Goal: Transaction & Acquisition: Purchase product/service

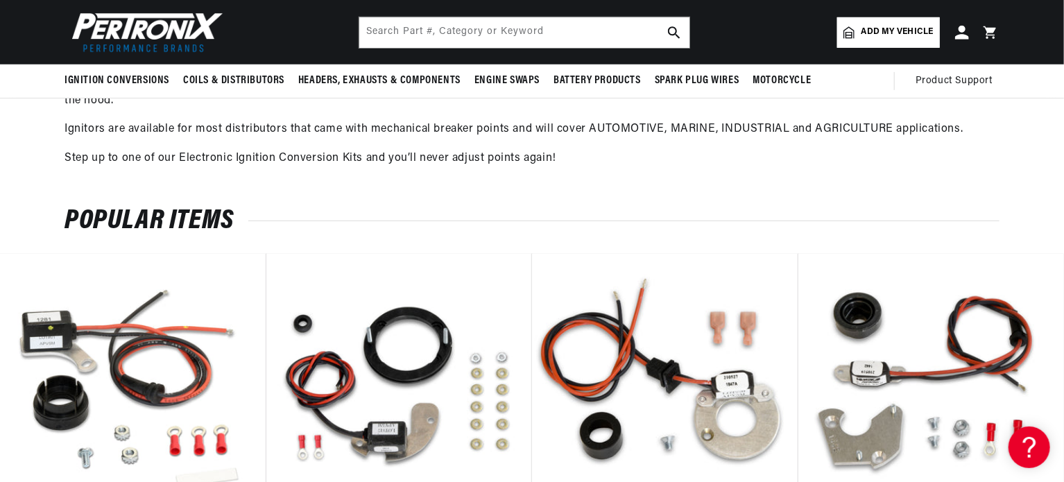
scroll to position [0, 420]
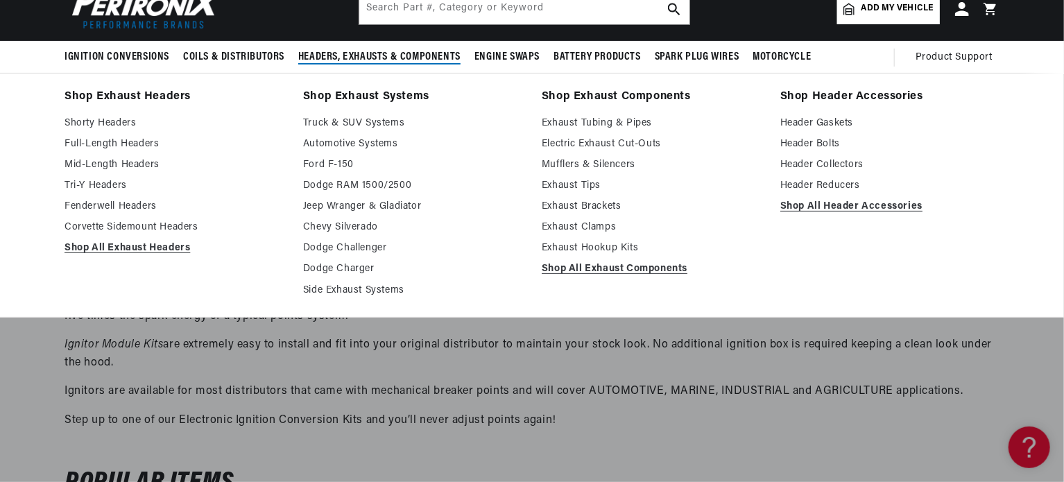
scroll to position [0, 0]
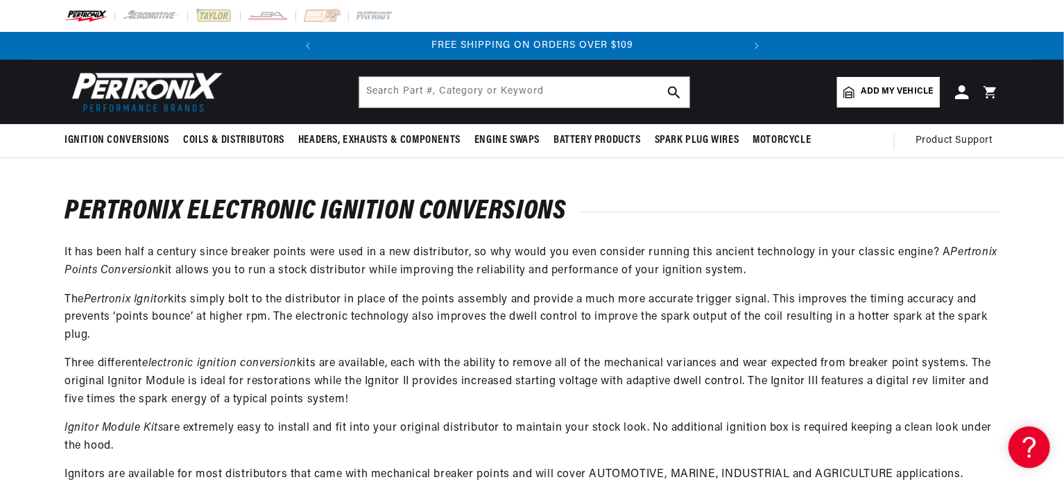
click at [887, 90] on span "Add my vehicle" at bounding box center [898, 91] width 72 height 13
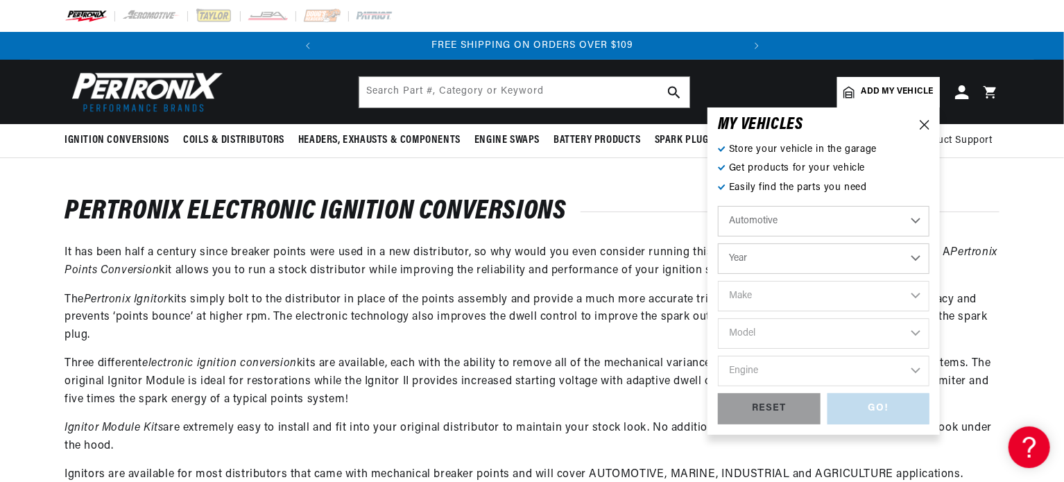
click at [853, 221] on select "Automotive Agricultural Industrial Marine Motorcycle" at bounding box center [824, 221] width 212 height 31
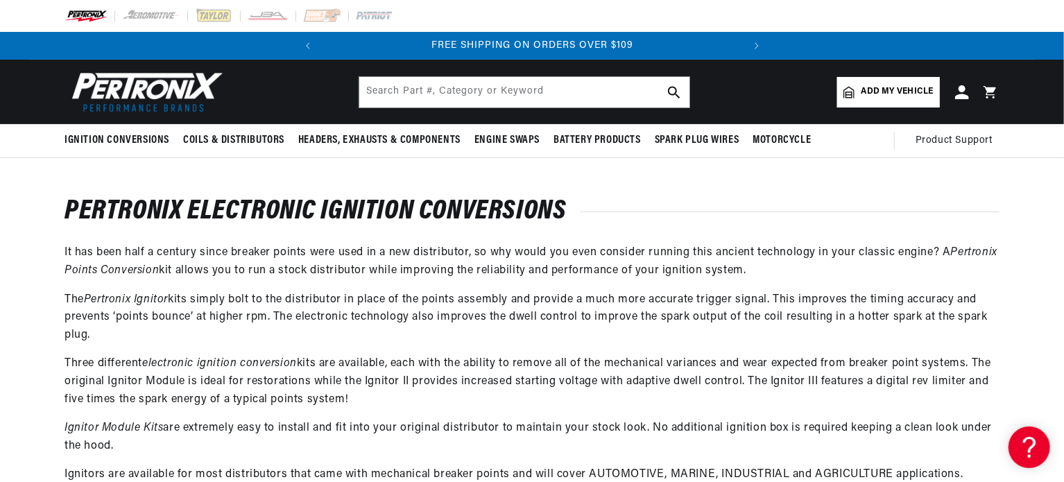
click at [896, 94] on span "Add my vehicle" at bounding box center [898, 91] width 72 height 13
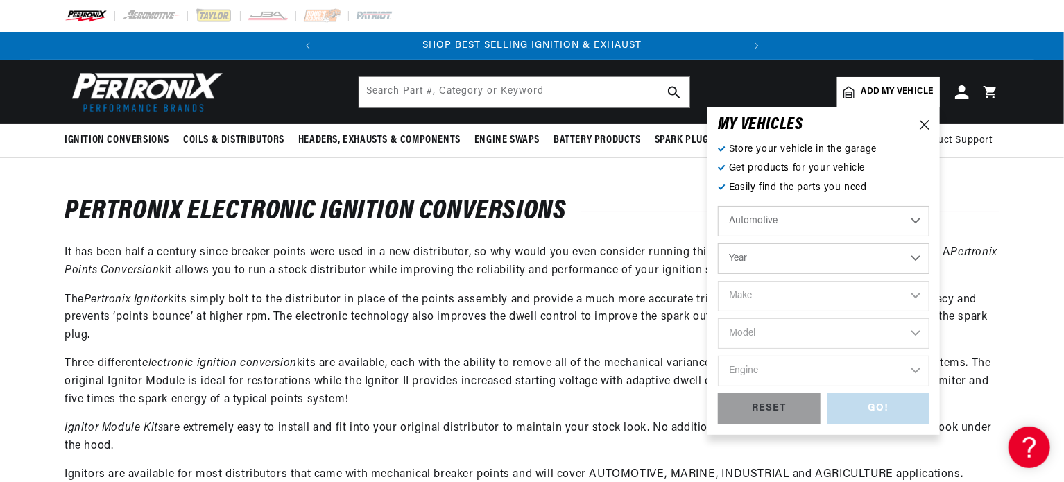
click at [916, 267] on select "Year [DATE] 2025 2024 2023 2022 2021 2020 2019 2018 2017 2016 2015 2014 2013 20…" at bounding box center [824, 259] width 212 height 31
select select "1964"
click at [718, 244] on select "Year [DATE] 2025 2024 2023 2022 2021 2020 2019 2018 2017 2016 2015 2014 2013 20…" at bounding box center [824, 259] width 212 height 31
select select "1964"
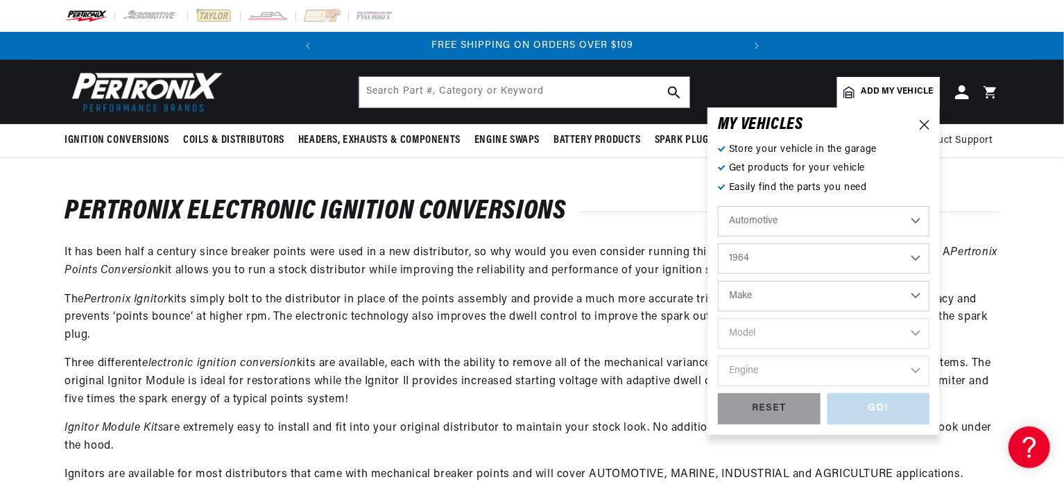
click at [885, 297] on select "Make American Motors Aston [PERSON_NAME][GEOGRAPHIC_DATA] [PERSON_NAME] Bentley…" at bounding box center [824, 296] width 212 height 31
select select "Porsche"
click at [718, 281] on select "Make American Motors Aston [PERSON_NAME][GEOGRAPHIC_DATA] [PERSON_NAME] Bentley…" at bounding box center [824, 296] width 212 height 31
select select "Porsche"
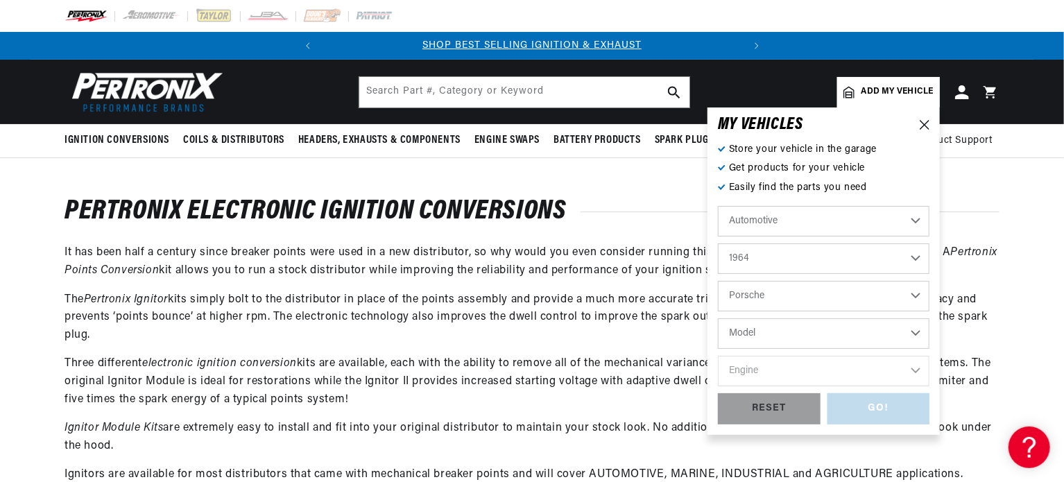
click at [851, 343] on select "Model 356 356C" at bounding box center [824, 333] width 212 height 31
select select "356C"
click at [718, 318] on select "Model 356 356C" at bounding box center [824, 333] width 212 height 31
select select "356C"
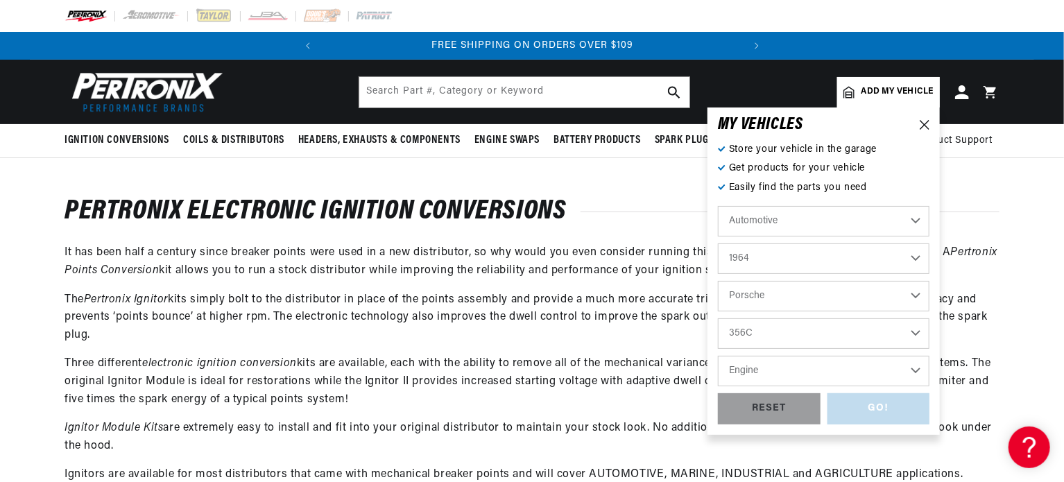
click at [835, 360] on select "Engine 1.6L" at bounding box center [824, 371] width 212 height 31
select select "1.6L"
click at [718, 356] on select "Engine 1.6L" at bounding box center [824, 371] width 212 height 31
select select "1.6L"
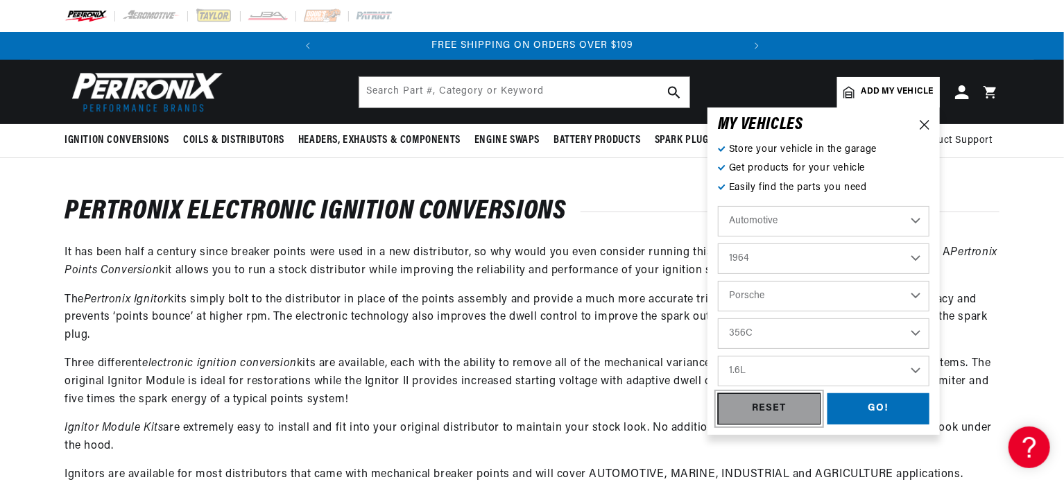
click at [796, 413] on div "RESET" at bounding box center [769, 408] width 103 height 31
select select "Year"
select select "Make"
select select "Model"
select select "Engine"
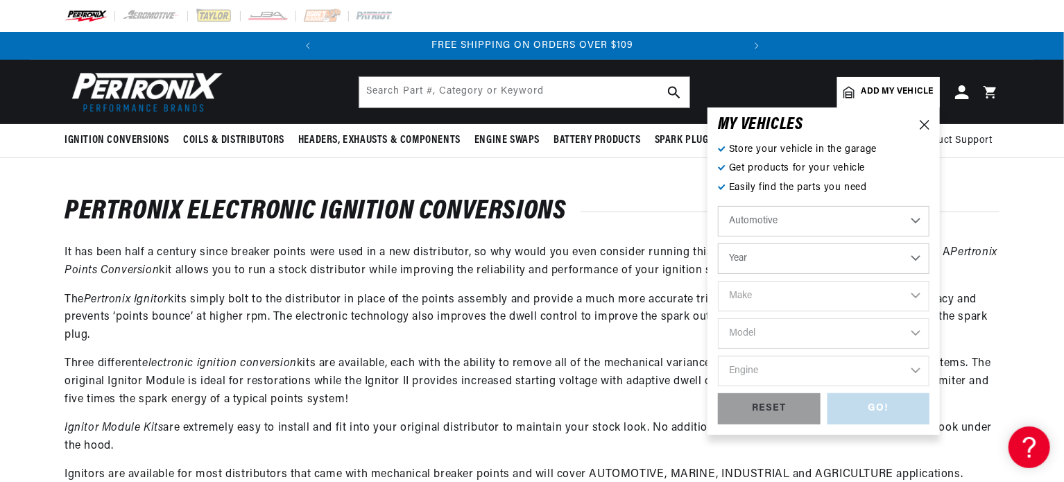
click at [794, 253] on select "Year [DATE] 2025 2024 2023 2022 2021 2020 2019 2018 2017 2016 2015 2014 2013 20…" at bounding box center [824, 259] width 212 height 31
select select "1964"
click at [718, 244] on select "Year [DATE] 2025 2024 2023 2022 2021 2020 2019 2018 2017 2016 2015 2014 2013 20…" at bounding box center [824, 259] width 212 height 31
select select "1964"
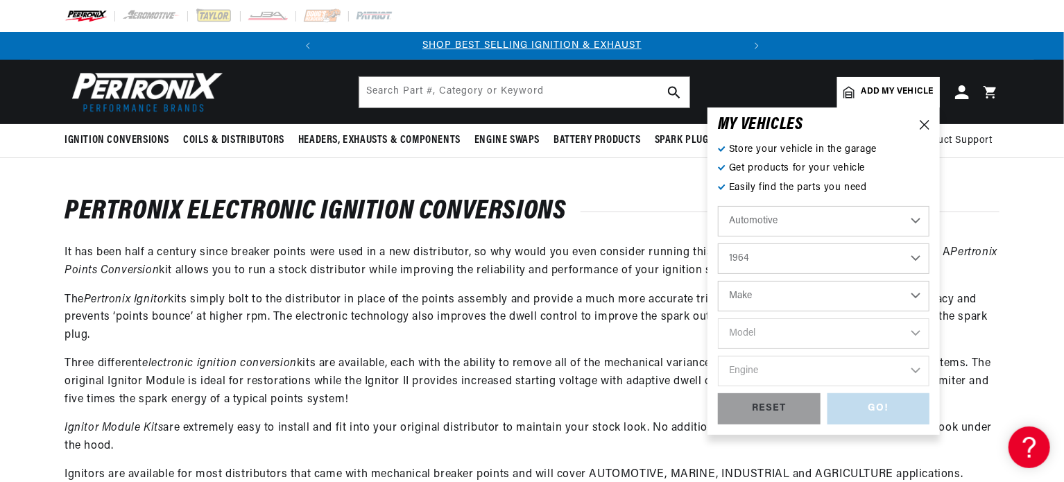
click at [789, 297] on select "Make American Motors Aston [PERSON_NAME][GEOGRAPHIC_DATA] [PERSON_NAME] Bentley…" at bounding box center [824, 296] width 212 height 31
select select "Porsche"
click at [718, 281] on select "Make American Motors Aston [PERSON_NAME][GEOGRAPHIC_DATA] [PERSON_NAME] Bentley…" at bounding box center [824, 296] width 212 height 31
select select "Porsche"
click at [884, 345] on select "Model 356 356C" at bounding box center [824, 333] width 212 height 31
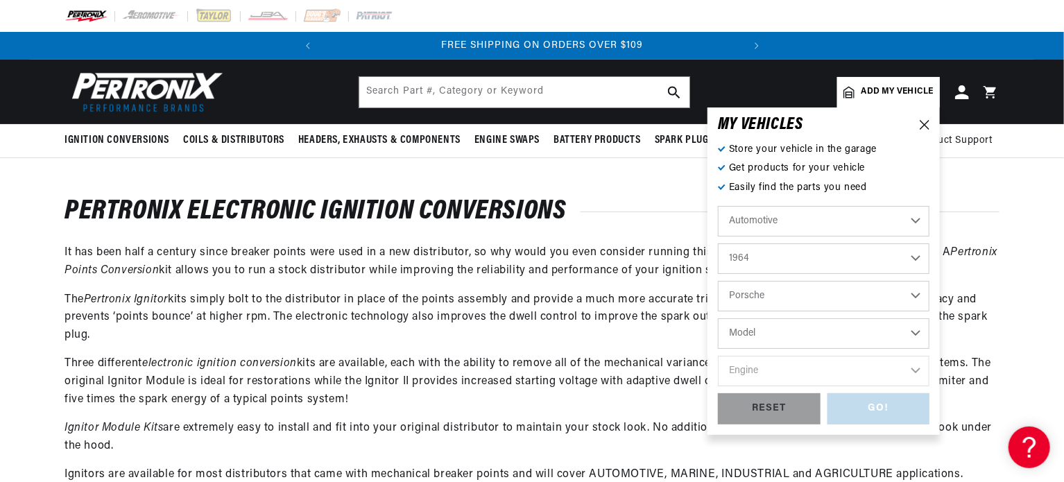
select select "356C"
click at [718, 318] on select "Model 356 356C" at bounding box center [824, 333] width 212 height 31
select select "356C"
click at [837, 368] on select "Engine 1.6L" at bounding box center [824, 371] width 212 height 31
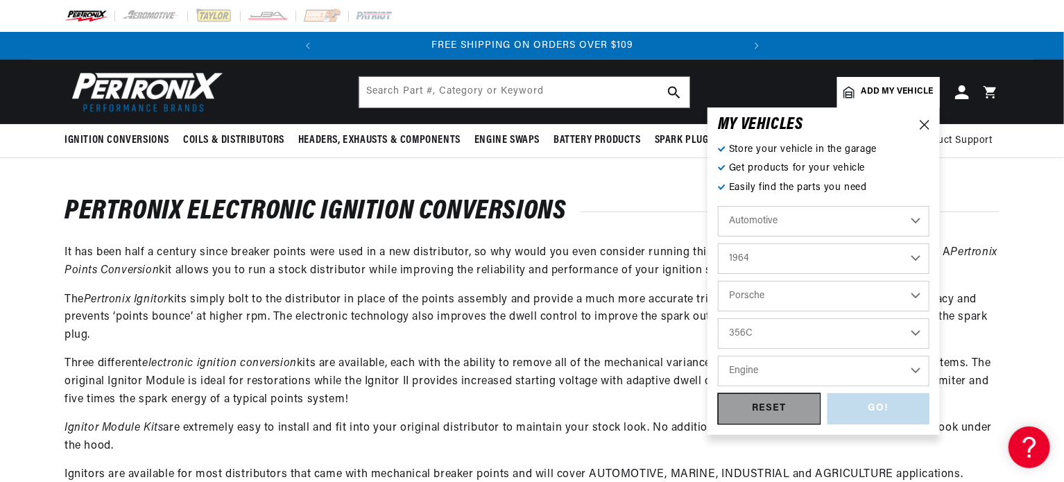
select select "1.6L"
click at [718, 356] on select "Engine 1.6L" at bounding box center [824, 371] width 212 height 31
select select "1.6L"
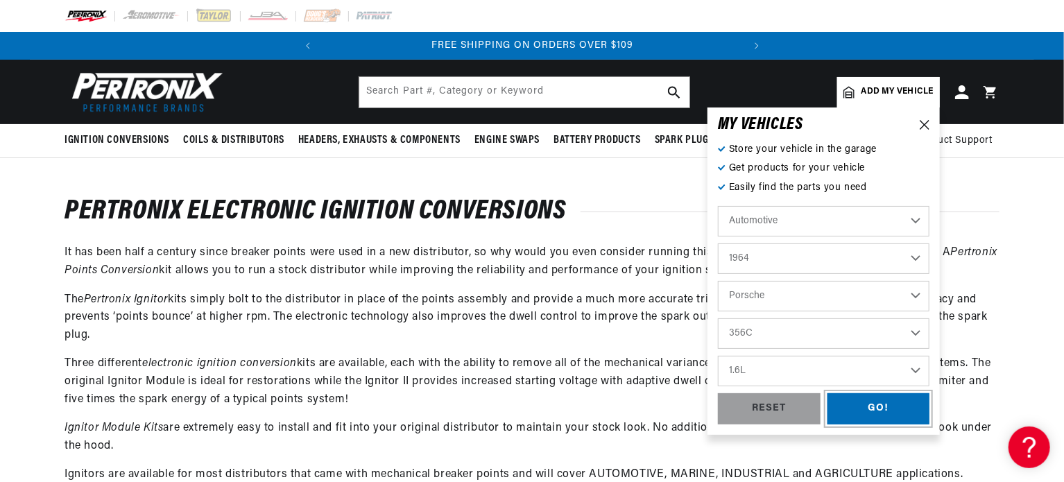
click at [894, 413] on div "GO!" at bounding box center [879, 408] width 103 height 31
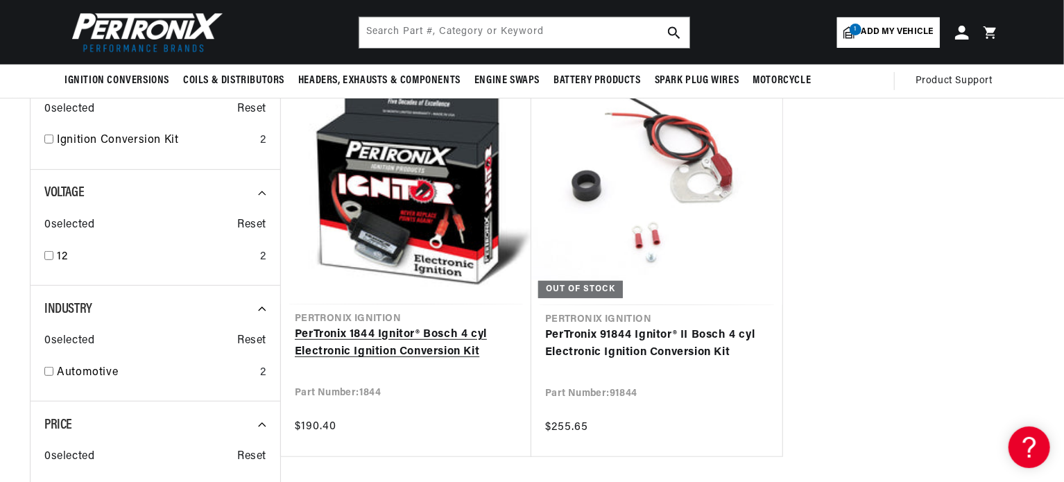
click at [430, 348] on link "PerTronix 1844 Ignitor® Bosch 4 cyl Electronic Ignition Conversion Kit" at bounding box center [406, 343] width 223 height 35
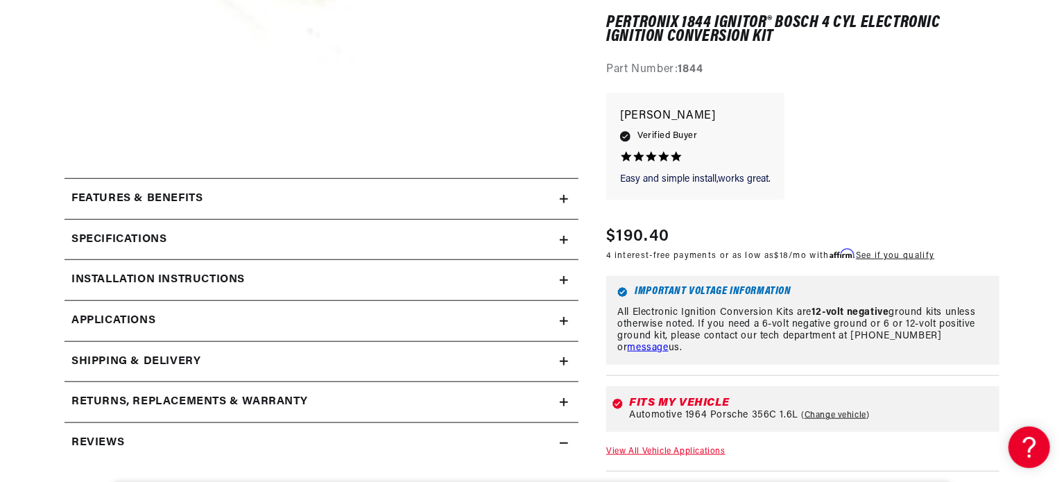
scroll to position [555, 0]
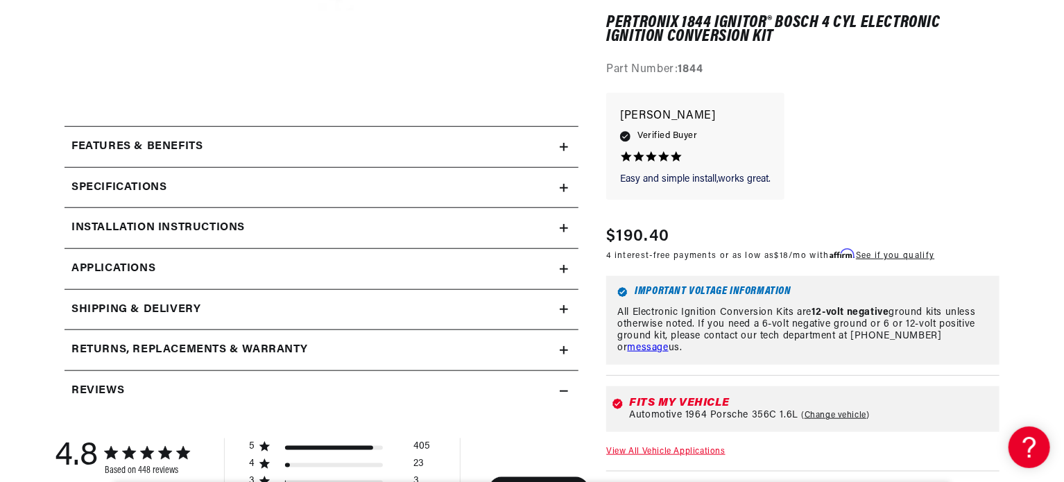
click at [197, 143] on h2 "Features & Benefits" at bounding box center [136, 147] width 131 height 18
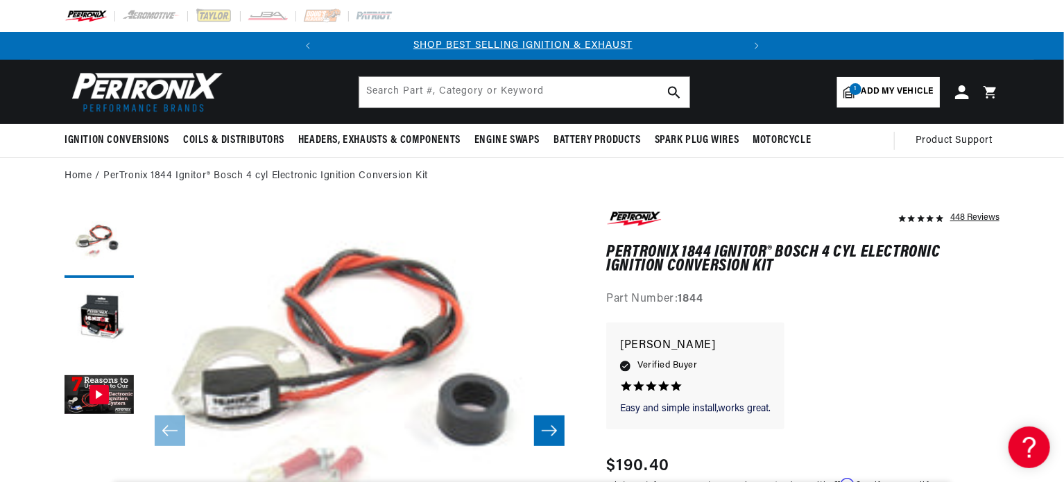
scroll to position [0, 0]
